Goal: Task Accomplishment & Management: Manage account settings

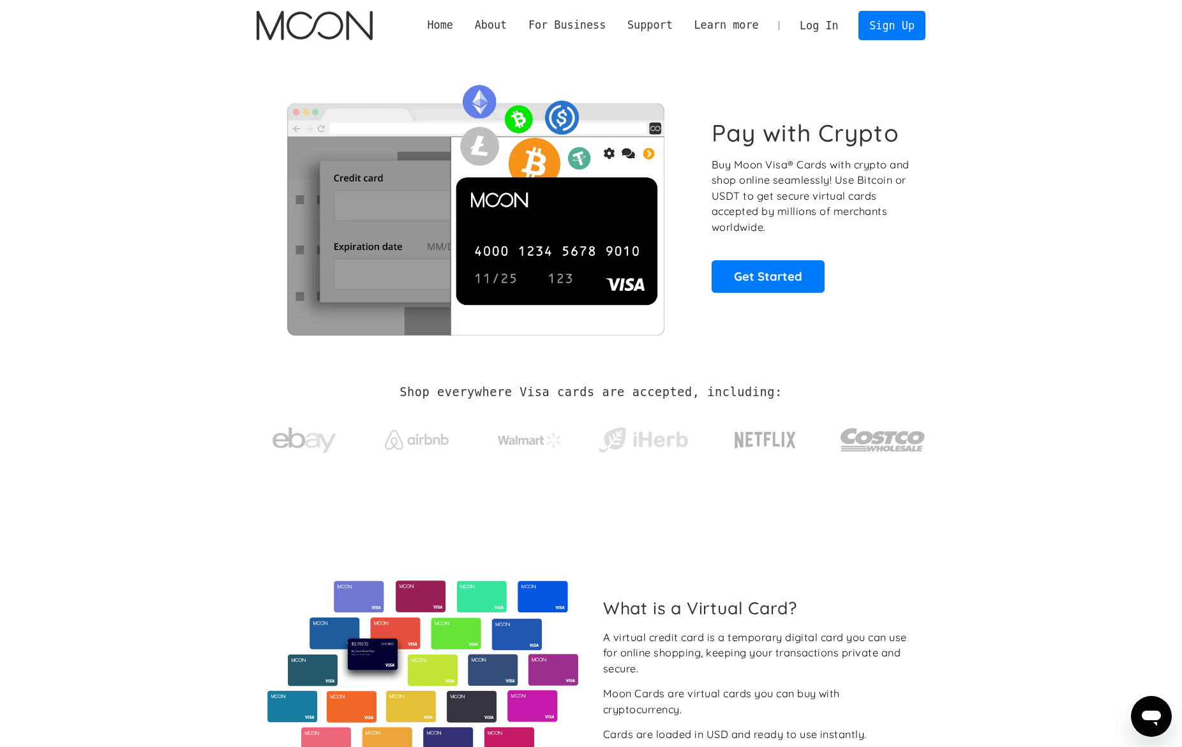
click at [822, 26] on link "Log In" at bounding box center [819, 25] width 60 height 28
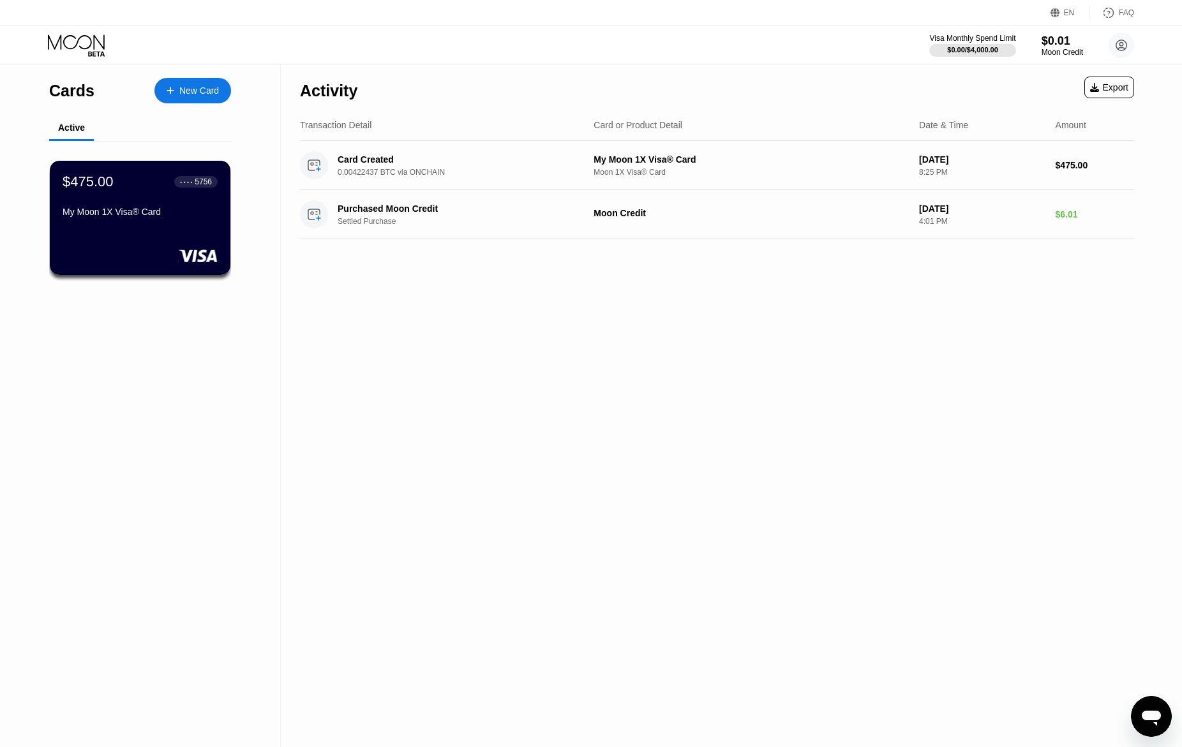
click at [672, 283] on div "Activity Export Transaction Detail Card or Product Detail Date & Time Amount Ca…" at bounding box center [717, 406] width 872 height 682
drag, startPoint x: 397, startPoint y: 350, endPoint x: 396, endPoint y: 356, distance: 6.5
click at [396, 348] on div "Activity Export Transaction Detail Card or Product Detail Date & Time Amount Ca…" at bounding box center [717, 406] width 872 height 682
